Goal: Navigation & Orientation: Understand site structure

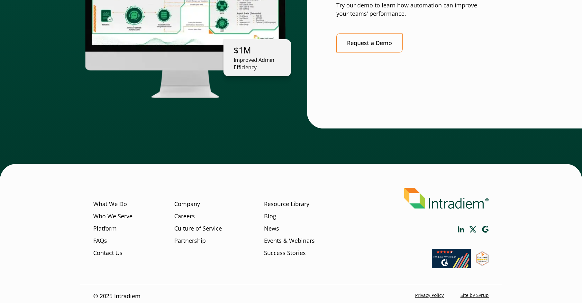
scroll to position [1817, 0]
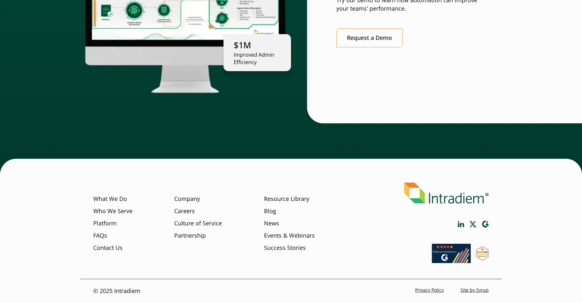
click at [430, 196] on img at bounding box center [446, 192] width 85 height 21
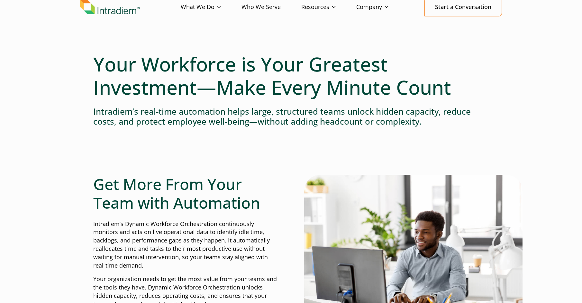
scroll to position [64, 0]
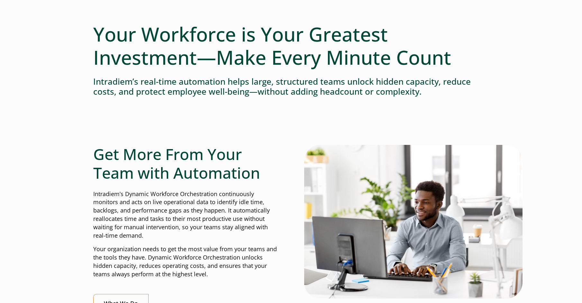
click at [94, 192] on p "Intradiem’s Dynamic Workforce Orchestration continuously monitors and acts on l…" at bounding box center [185, 215] width 185 height 50
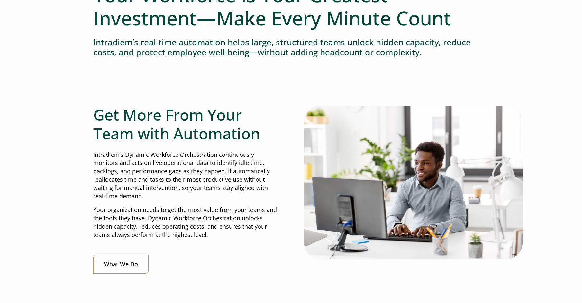
scroll to position [129, 0]
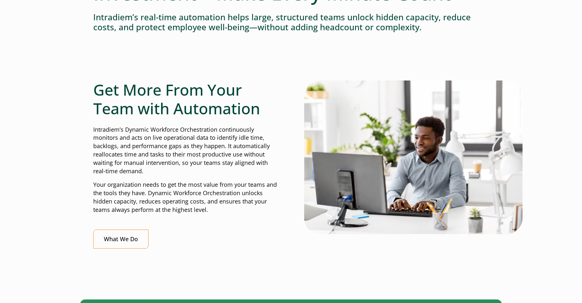
drag, startPoint x: 94, startPoint y: 129, endPoint x: 271, endPoint y: 169, distance: 181.0
click at [271, 169] on p "Intradiem’s Dynamic Workforce Orchestration continuously monitors and acts on l…" at bounding box center [185, 150] width 185 height 50
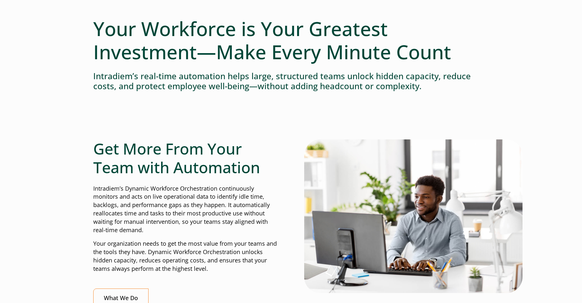
scroll to position [32, 0]
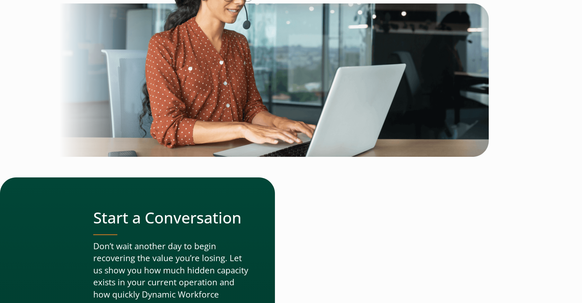
scroll to position [1931, 0]
